Goal: Task Accomplishment & Management: Manage account settings

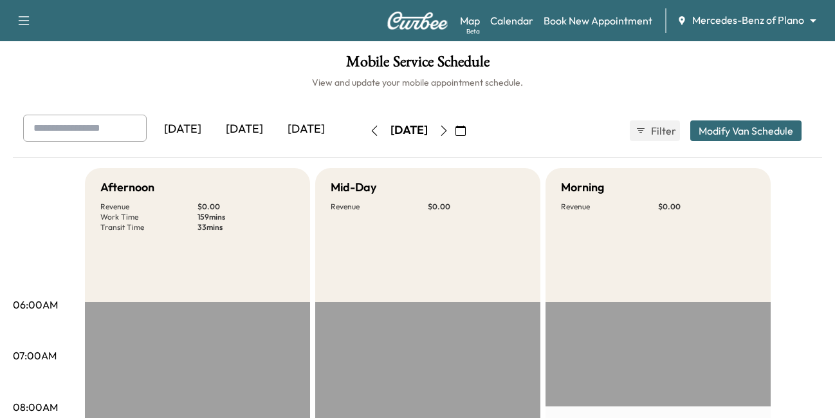
click at [50, 127] on input "text" at bounding box center [85, 128] width 124 height 27
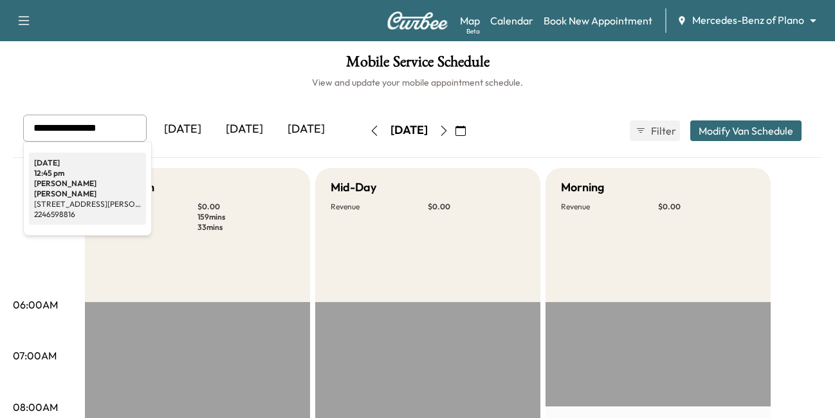
click at [51, 175] on div "12:45 pm" at bounding box center [87, 173] width 107 height 10
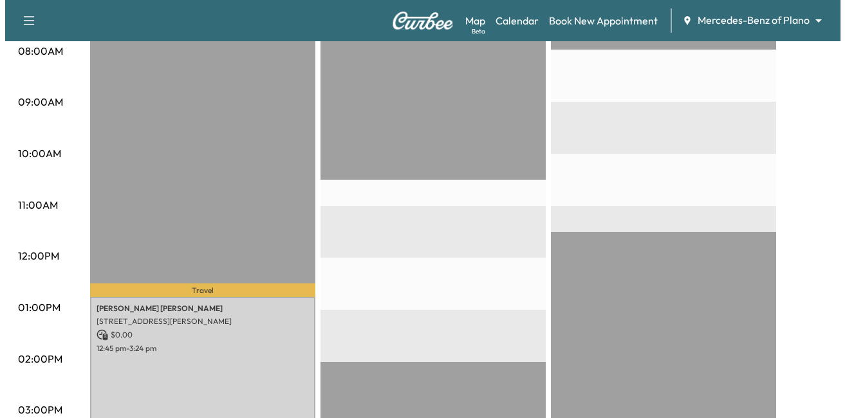
scroll to position [420, 0]
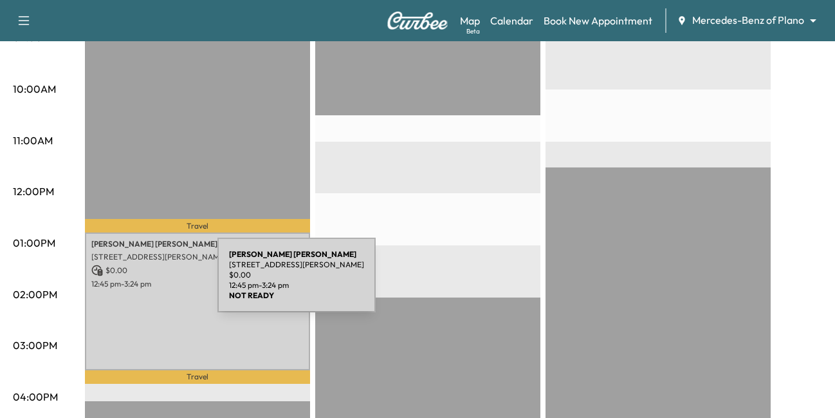
type input "**********"
click at [121, 262] on p "[STREET_ADDRESS][PERSON_NAME]" at bounding box center [197, 257] width 212 height 10
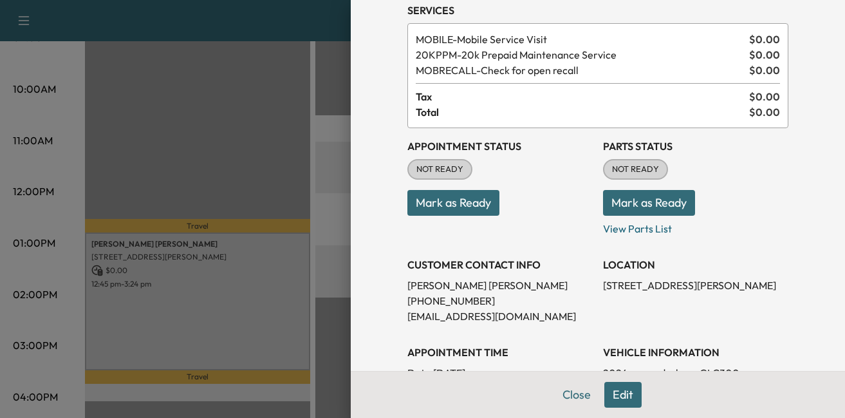
scroll to position [129, 0]
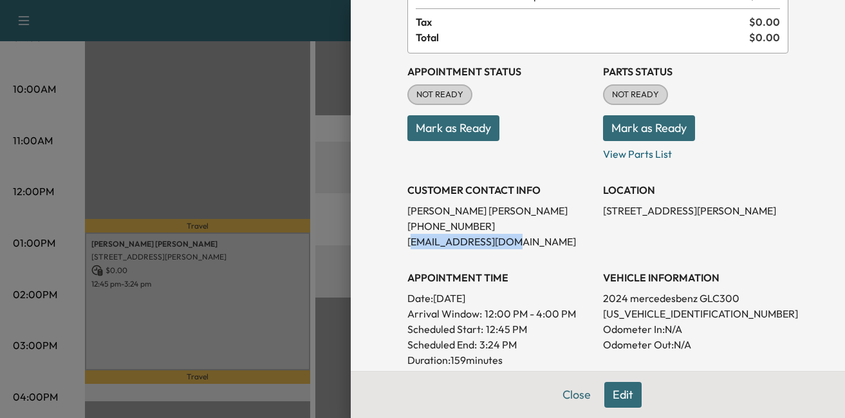
drag, startPoint x: 507, startPoint y: 245, endPoint x: 405, endPoint y: 248, distance: 101.7
click at [407, 248] on p "[EMAIL_ADDRESS][DOMAIN_NAME]" at bounding box center [499, 241] width 185 height 15
drag, startPoint x: 405, startPoint y: 248, endPoint x: 396, endPoint y: 247, distance: 9.0
click at [396, 247] on div "Appointment Details Services MOBILE - Mobile Service Visit $ 0.00 20KPPM - 20k …" at bounding box center [598, 280] width 412 height 818
copy p "[EMAIL_ADDRESS][DOMAIN_NAME]"
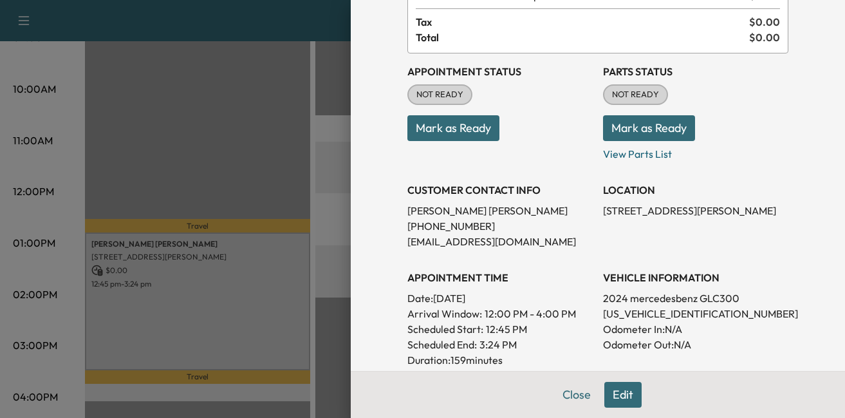
scroll to position [0, 0]
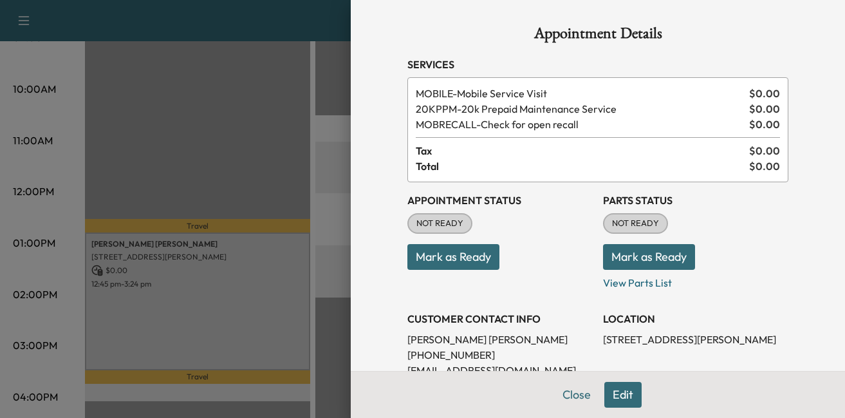
click at [281, 349] on div at bounding box center [422, 209] width 845 height 418
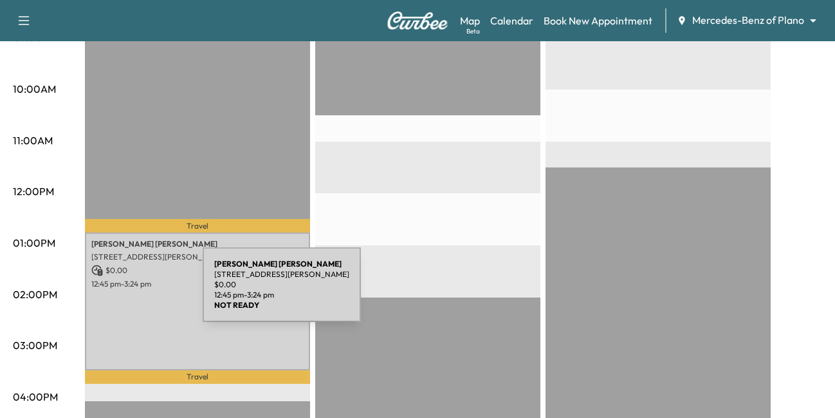
click at [106, 276] on p "$ 0.00" at bounding box center [197, 270] width 212 height 12
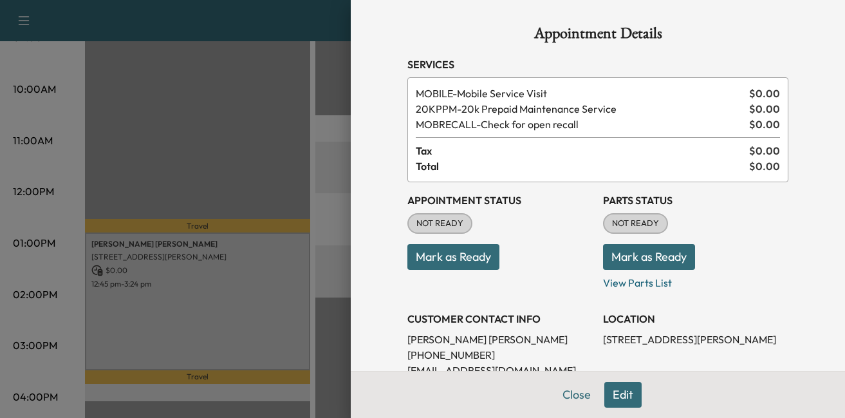
click at [610, 392] on button "Edit" at bounding box center [622, 395] width 37 height 26
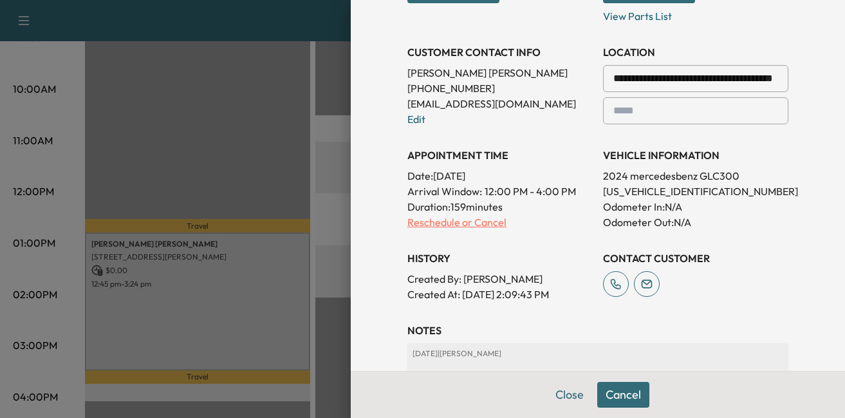
scroll to position [428, 0]
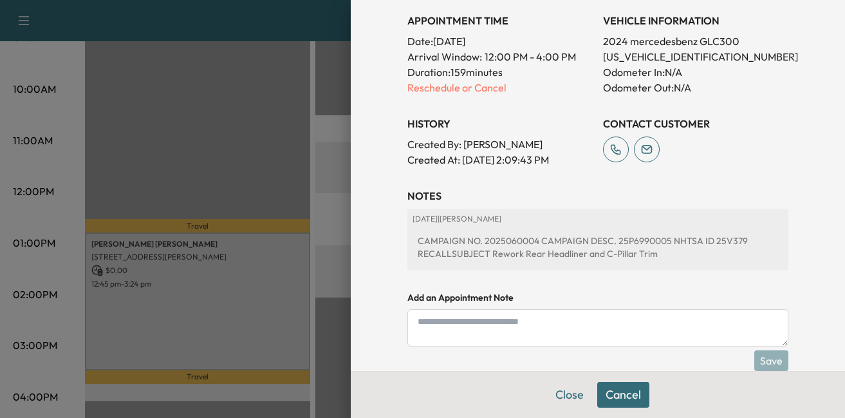
click at [464, 253] on div "CAMPAIGN NO. 2025060004 CAMPAIGN DESC. 25P6990005 NHTSA ID 25V379 RECALLSUBJECT…" at bounding box center [597, 247] width 371 height 36
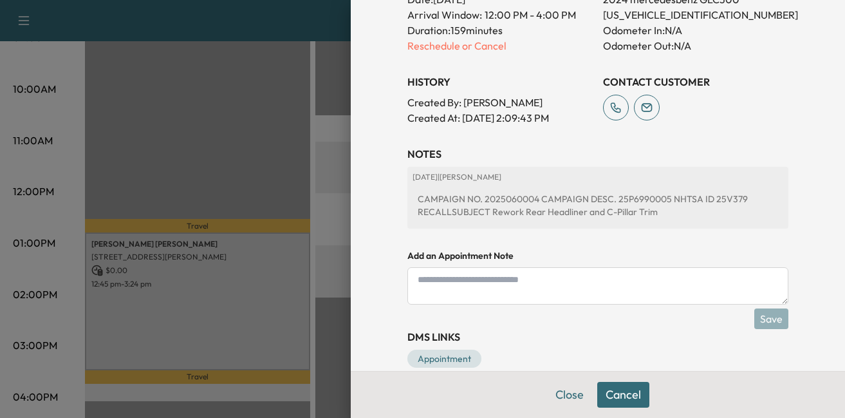
scroll to position [492, 0]
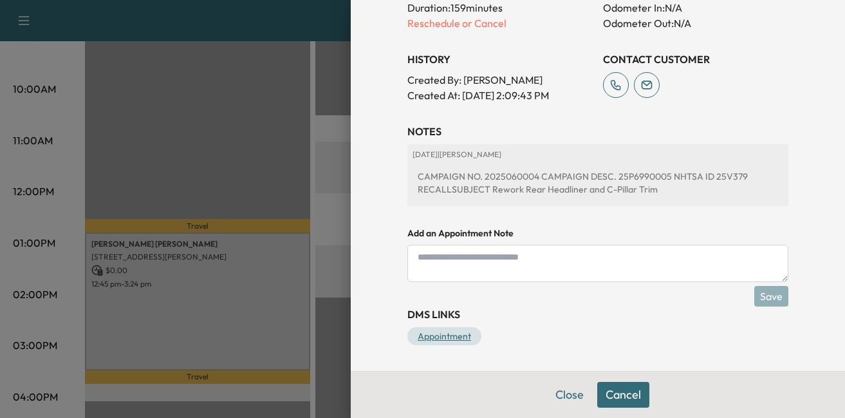
click at [432, 340] on link "Appointment" at bounding box center [444, 336] width 74 height 18
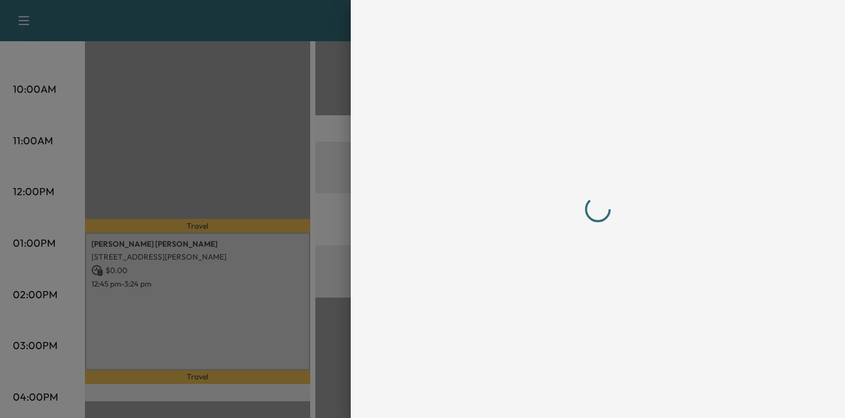
scroll to position [0, 0]
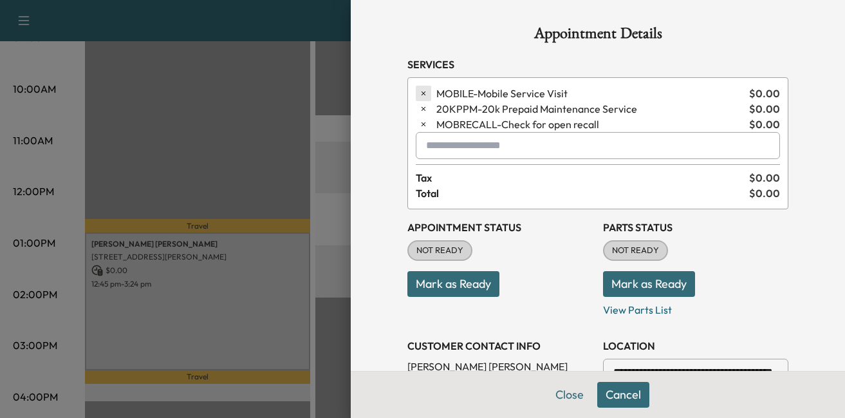
click at [419, 91] on icon "button" at bounding box center [423, 93] width 9 height 9
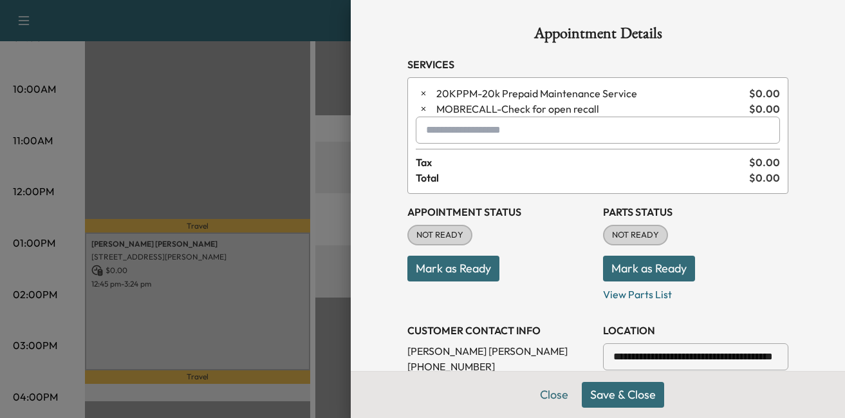
click at [149, 257] on div at bounding box center [422, 209] width 845 height 418
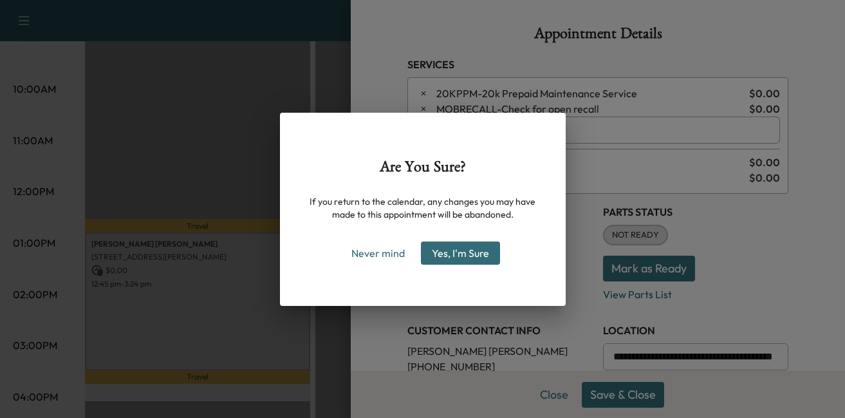
click at [452, 250] on button "Yes, I'm Sure" at bounding box center [460, 252] width 79 height 23
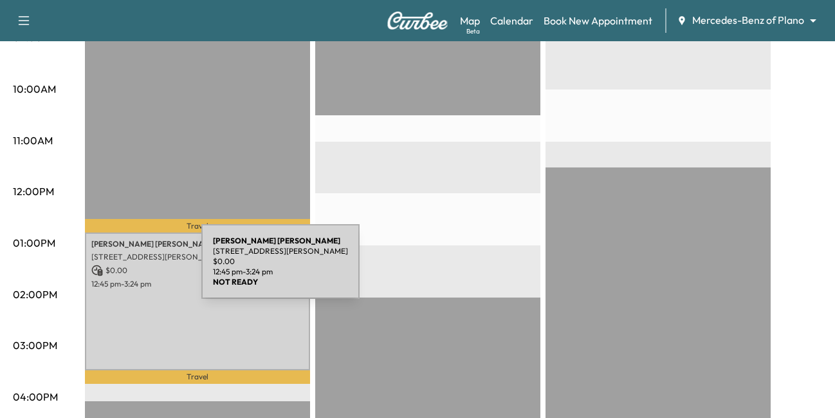
click at [105, 249] on p "[PERSON_NAME]" at bounding box center [197, 244] width 212 height 10
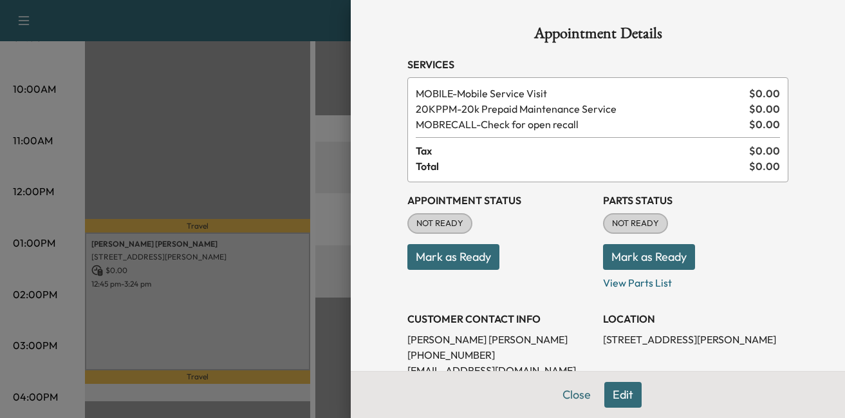
click at [610, 393] on button "Edit" at bounding box center [622, 395] width 37 height 26
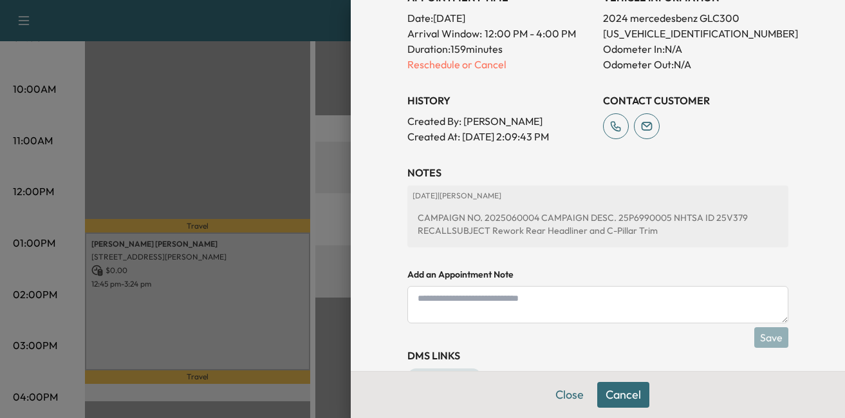
scroll to position [235, 0]
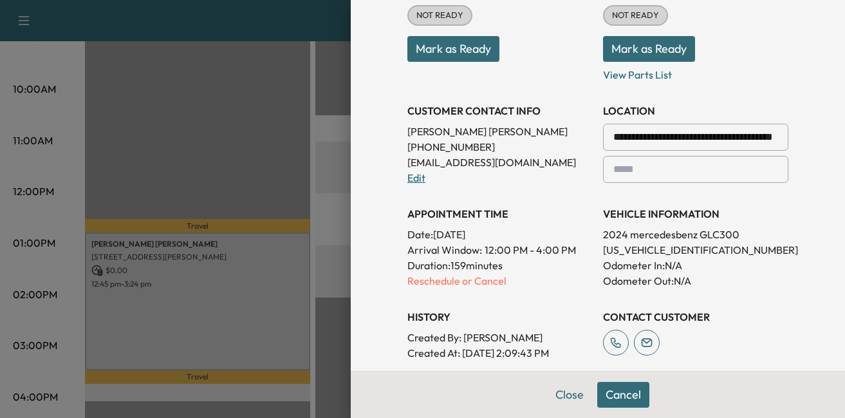
click at [407, 176] on link "Edit" at bounding box center [416, 177] width 18 height 13
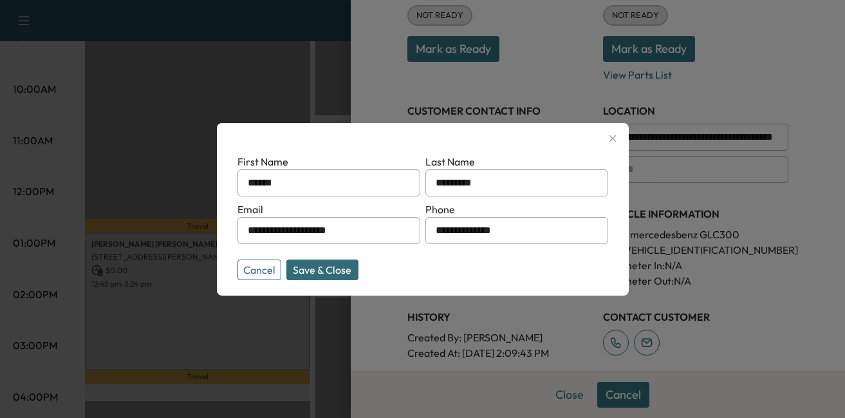
click at [608, 137] on icon "button" at bounding box center [612, 138] width 15 height 15
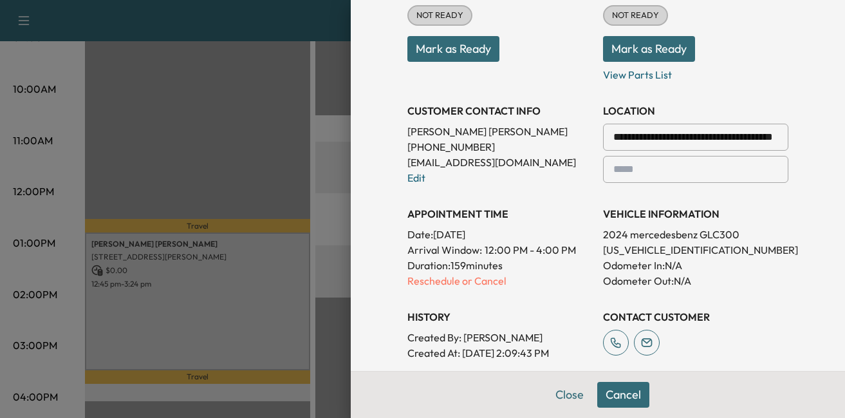
drag, startPoint x: 427, startPoint y: 282, endPoint x: 441, endPoint y: 286, distance: 14.7
click at [429, 282] on p "Reschedule or Cancel" at bounding box center [499, 280] width 185 height 15
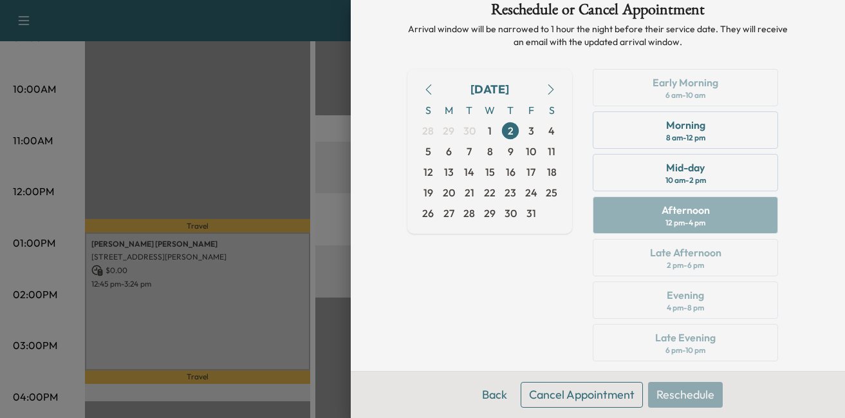
scroll to position [45, 0]
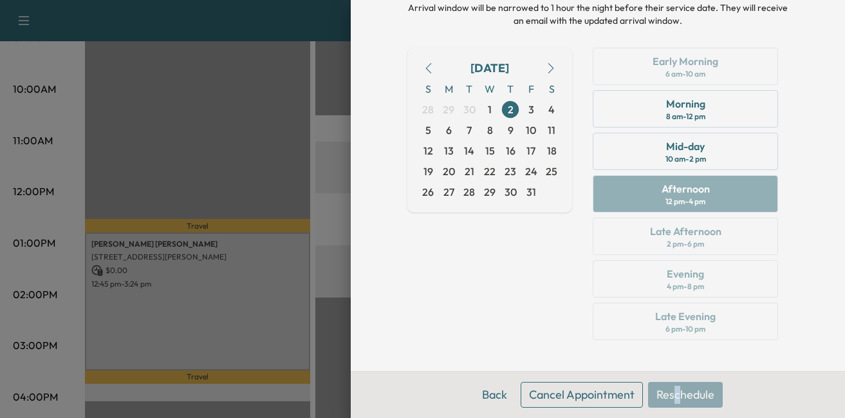
click at [669, 394] on div "Back Cancel Appointment Reschedule" at bounding box center [598, 394] width 494 height 47
click at [501, 252] on div "[DATE] S M T W T F S 28 29 30 1 2 3 4 5 6 7 8 9 10 11 12 13 14 15 16 17 18 19 2…" at bounding box center [489, 196] width 165 height 297
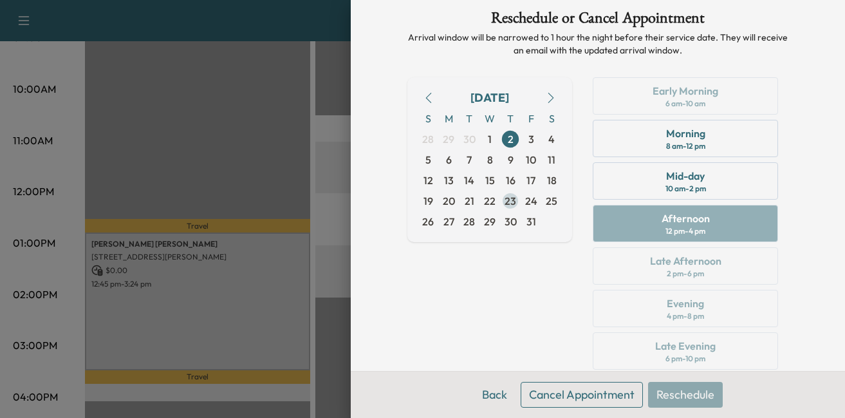
scroll to position [0, 0]
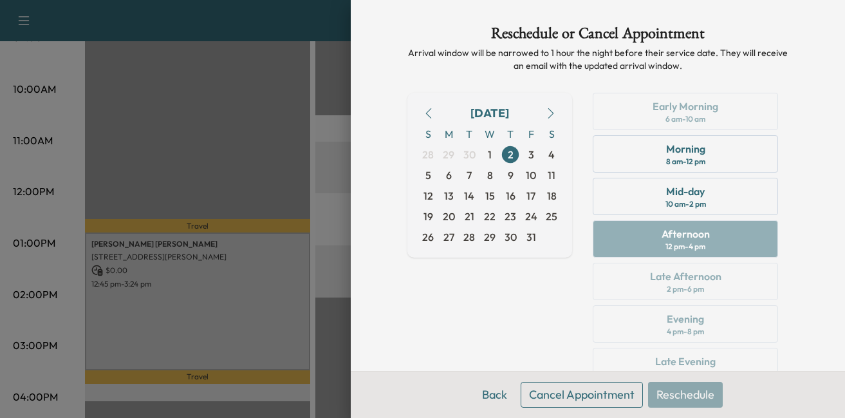
click at [403, 313] on div "Reschedule or Cancel Appointment Arrival window will be narrowed to 1 hour the …" at bounding box center [598, 208] width 412 height 416
click at [382, 324] on div "Reschedule or Cancel Appointment Arrival window will be narrowed to 1 hour the …" at bounding box center [598, 209] width 494 height 418
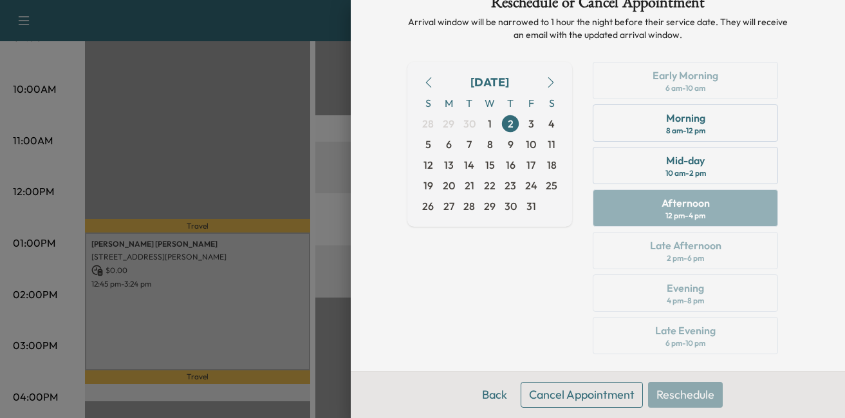
scroll to position [45, 0]
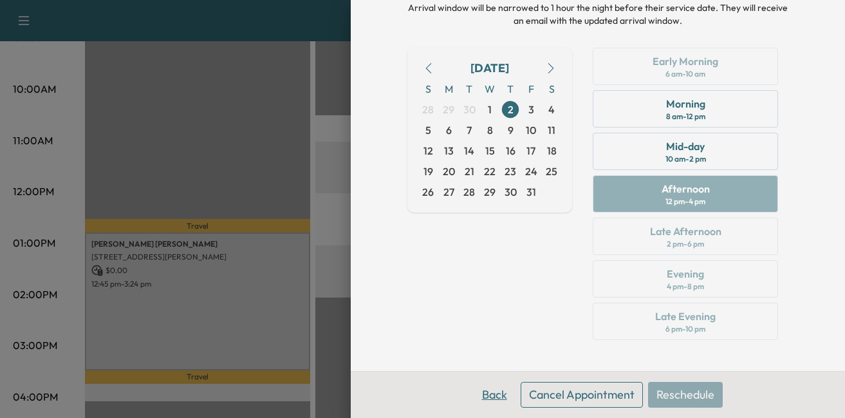
click at [486, 393] on button "Back" at bounding box center [495, 395] width 42 height 26
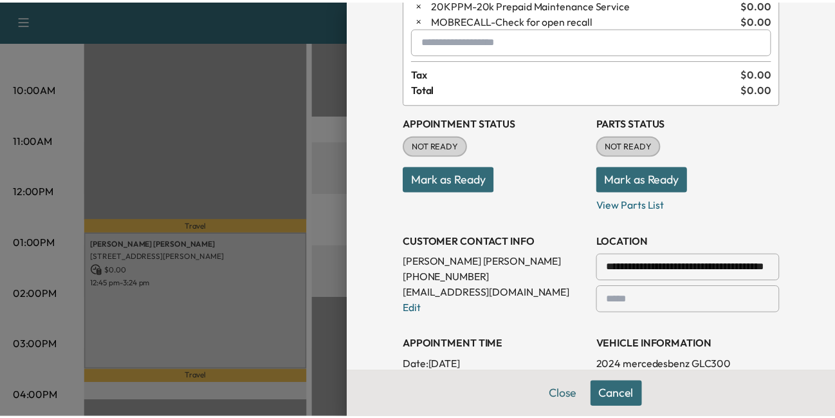
scroll to position [0, 0]
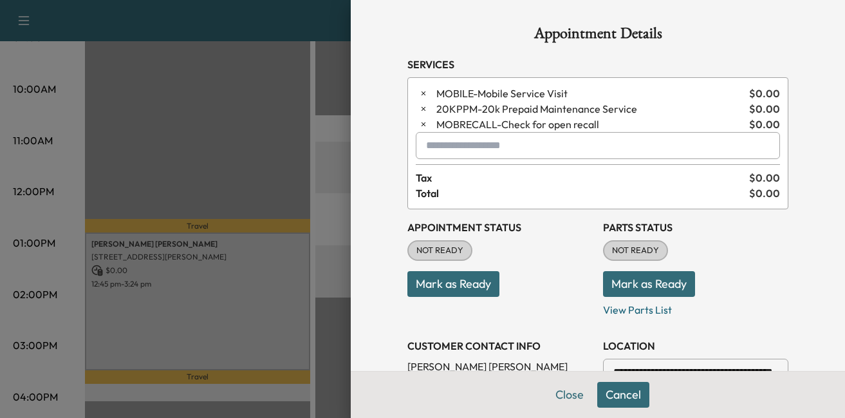
click at [212, 262] on div at bounding box center [422, 209] width 845 height 418
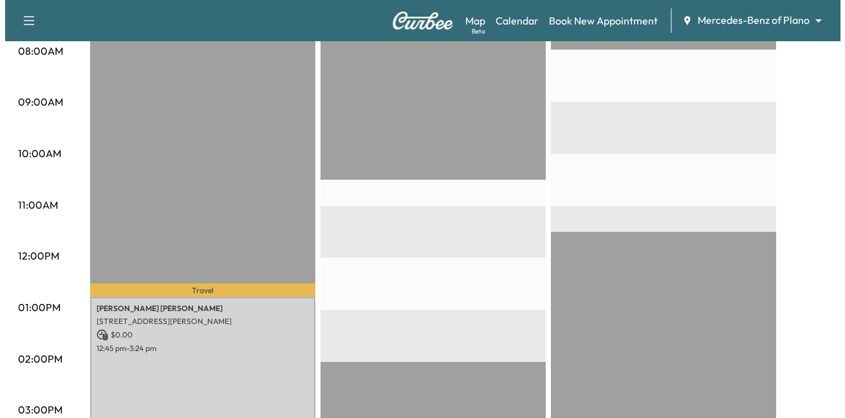
scroll to position [436, 0]
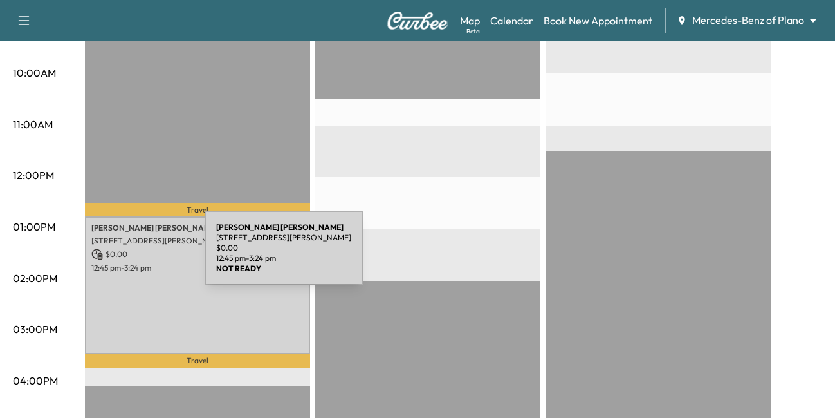
click at [108, 233] on p "[PERSON_NAME]" at bounding box center [197, 228] width 212 height 10
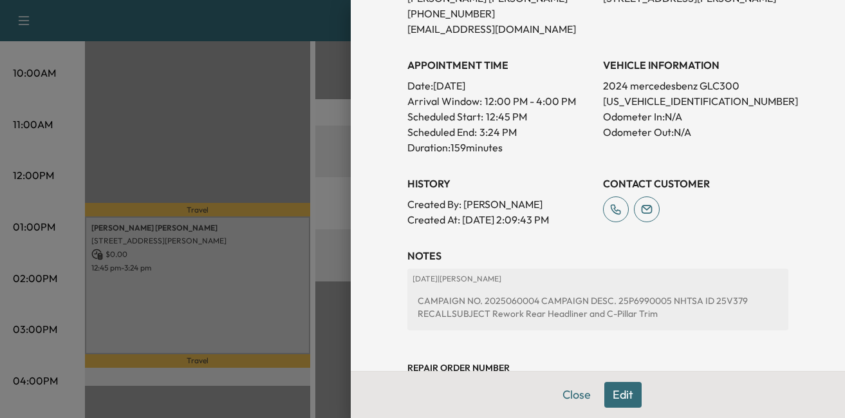
scroll to position [447, 0]
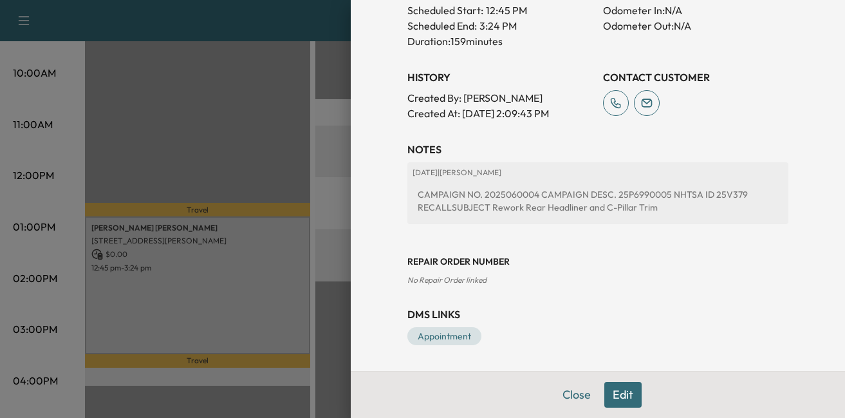
click at [455, 198] on div "CAMPAIGN NO. 2025060004 CAMPAIGN DESC. 25P6990005 NHTSA ID 25V379 RECALLSUBJECT…" at bounding box center [597, 201] width 371 height 36
click at [609, 397] on button "Edit" at bounding box center [622, 395] width 37 height 26
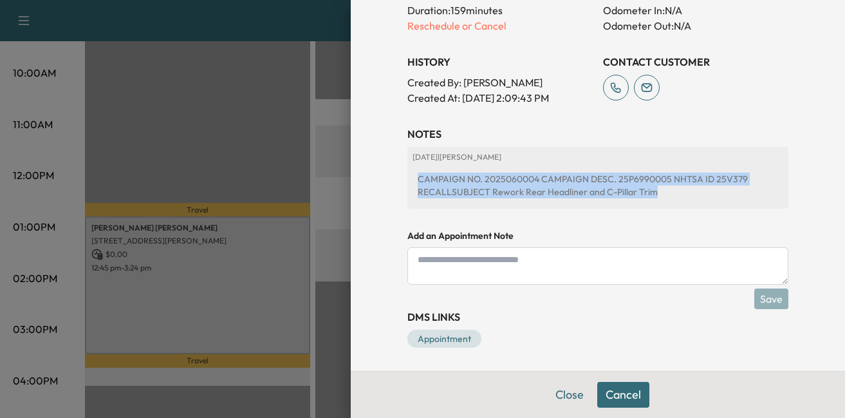
drag, startPoint x: 409, startPoint y: 172, endPoint x: 692, endPoint y: 214, distance: 286.1
click at [692, 214] on div "[DATE] | [PERSON_NAME] CAMPAIGN NO. 2025060004 CAMPAIGN DESC. 25P6990005 NHTSA …" at bounding box center [597, 183] width 381 height 72
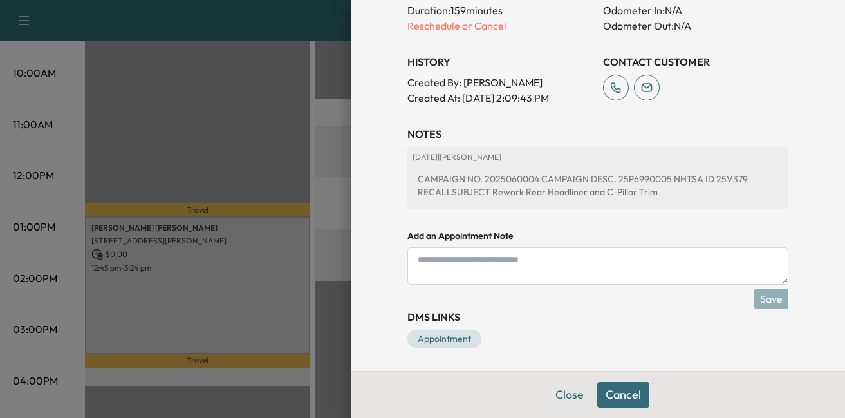
drag, startPoint x: 692, startPoint y: 214, endPoint x: 736, endPoint y: 53, distance: 166.7
click at [736, 53] on div "CONTACT CUSTOMER" at bounding box center [695, 75] width 185 height 62
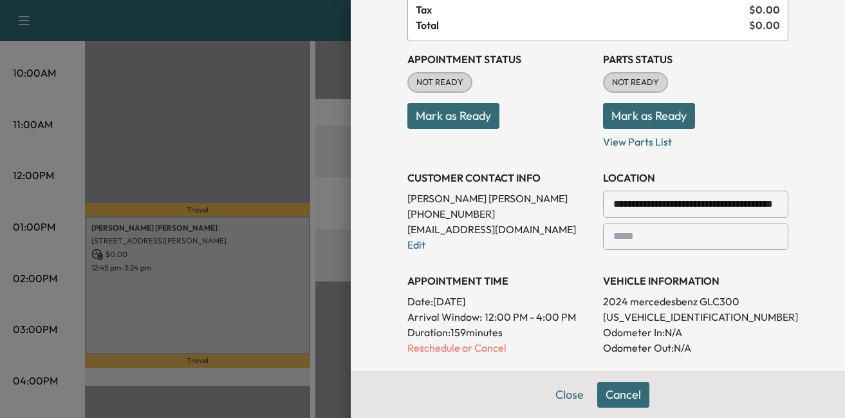
scroll to position [0, 0]
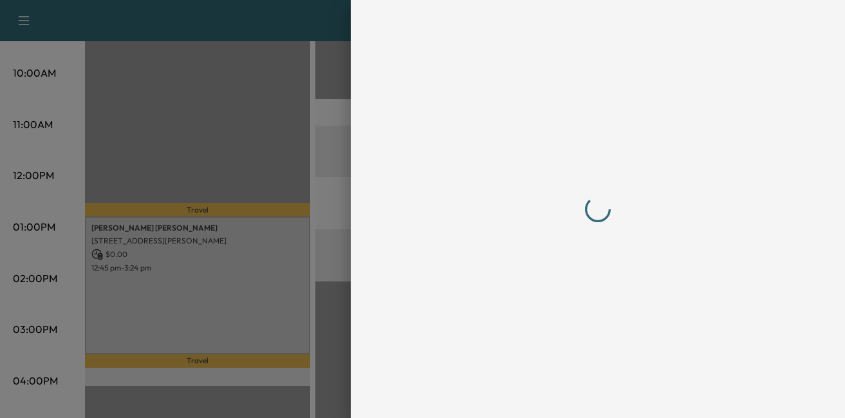
click at [485, 146] on div at bounding box center [597, 209] width 381 height 366
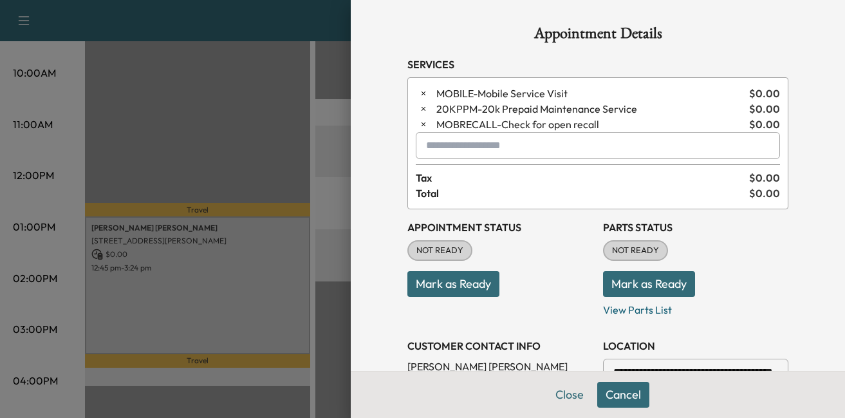
click at [421, 145] on div at bounding box center [428, 145] width 15 height 15
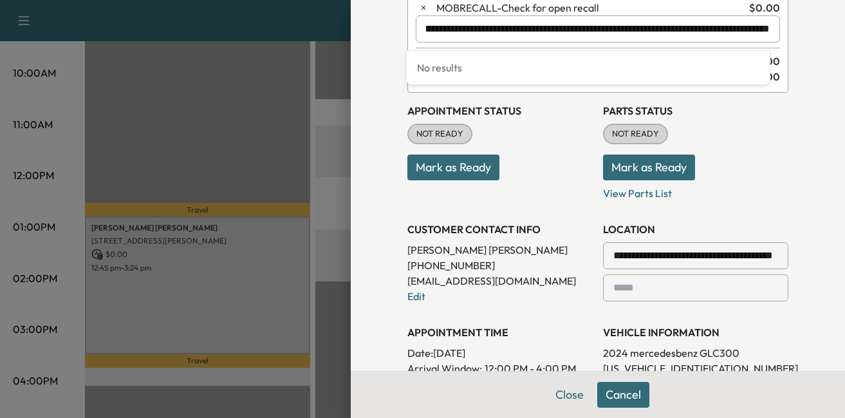
scroll to position [129, 0]
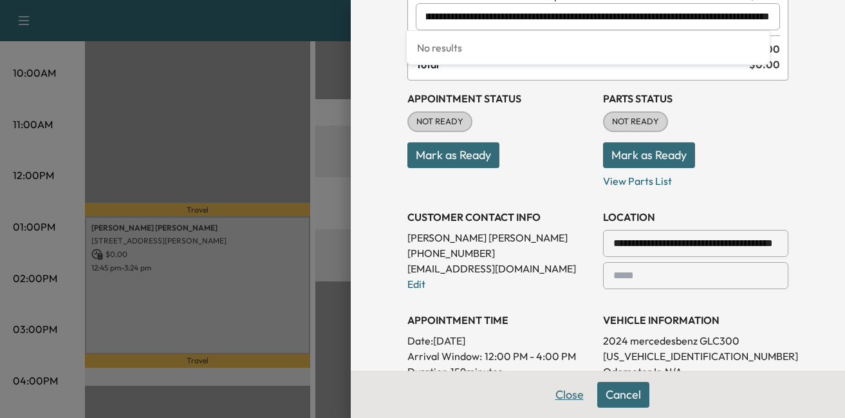
type input "**********"
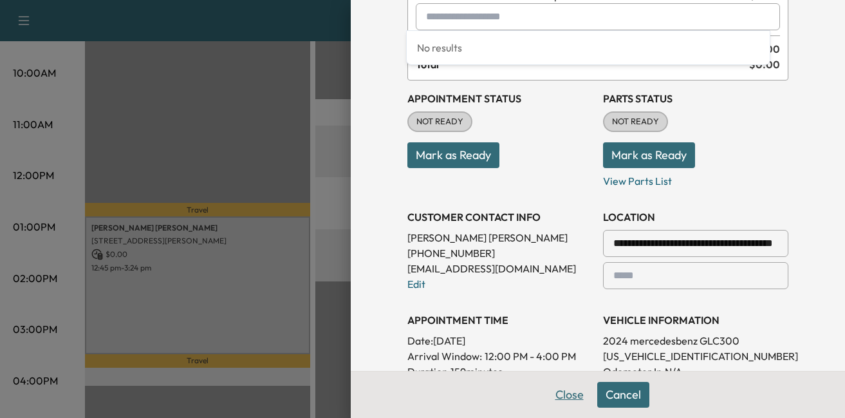
click at [558, 390] on button "Close" at bounding box center [569, 395] width 45 height 26
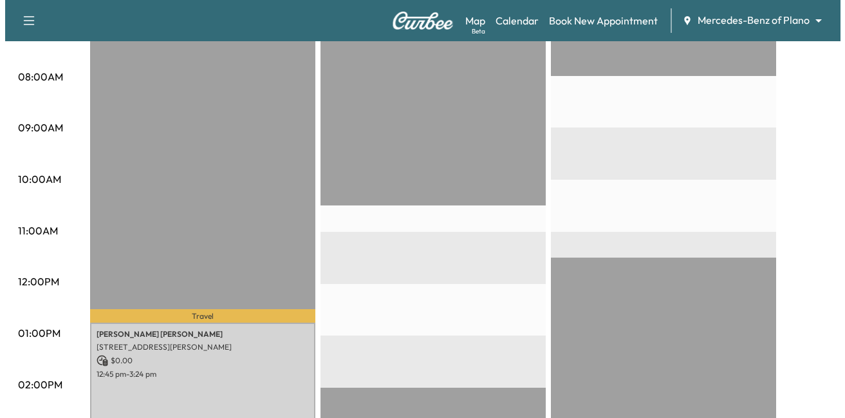
scroll to position [515, 0]
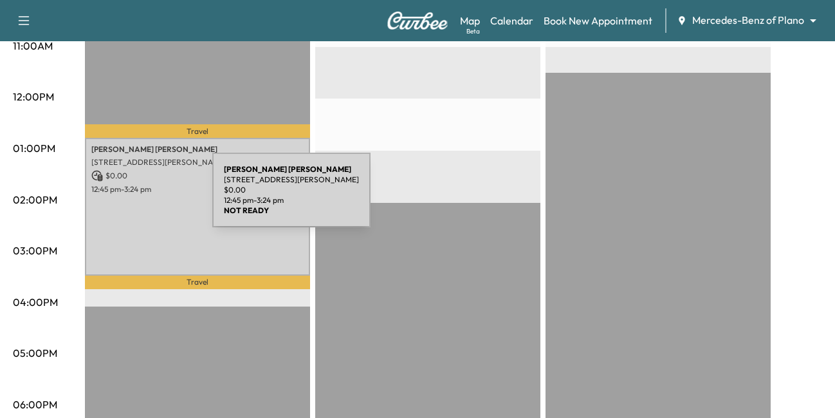
click at [116, 181] on p "$ 0.00" at bounding box center [197, 176] width 212 height 12
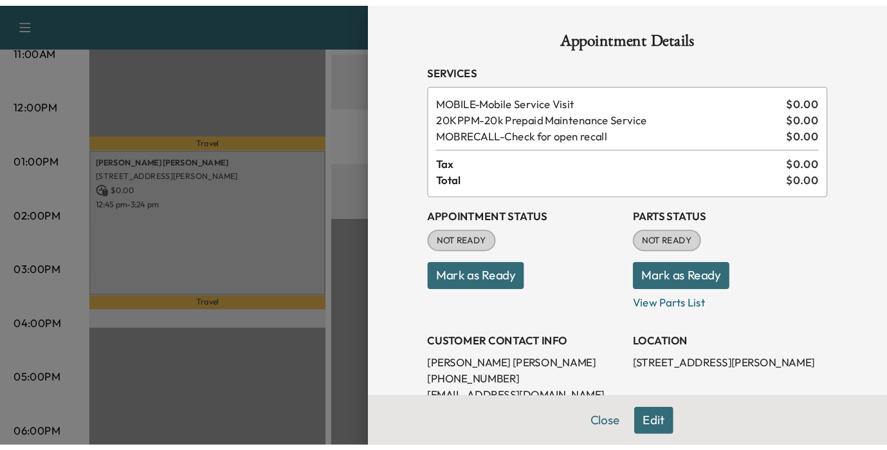
scroll to position [485, 0]
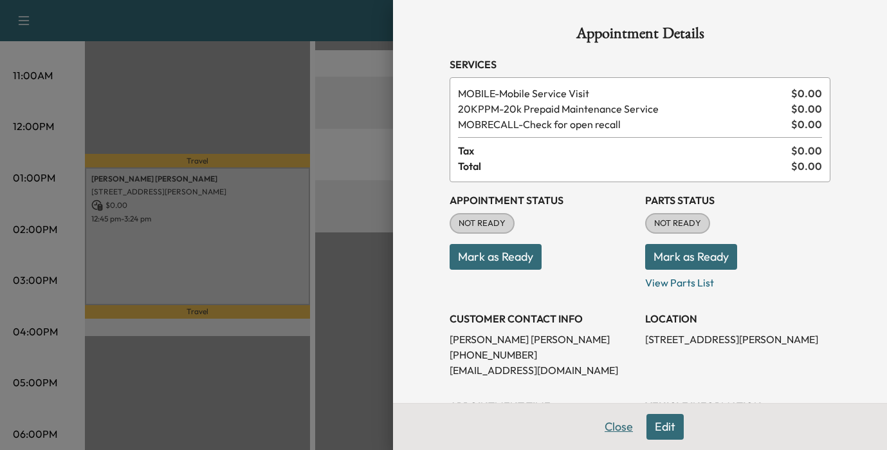
click at [609, 417] on button "Close" at bounding box center [618, 427] width 45 height 26
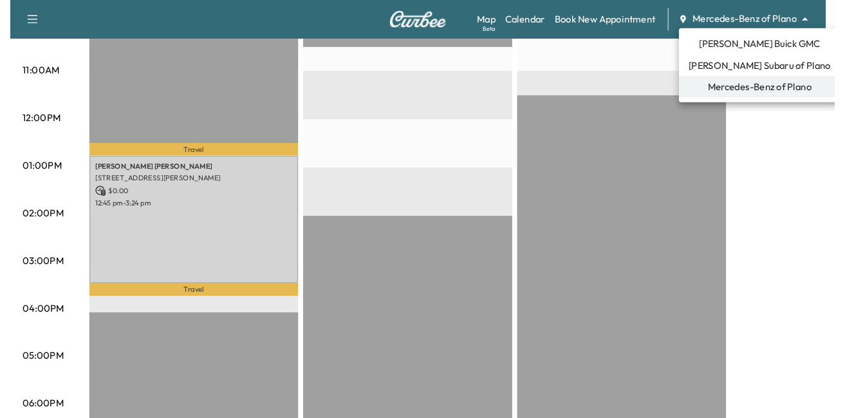
scroll to position [515, 0]
